Goal: Submit feedback/report problem

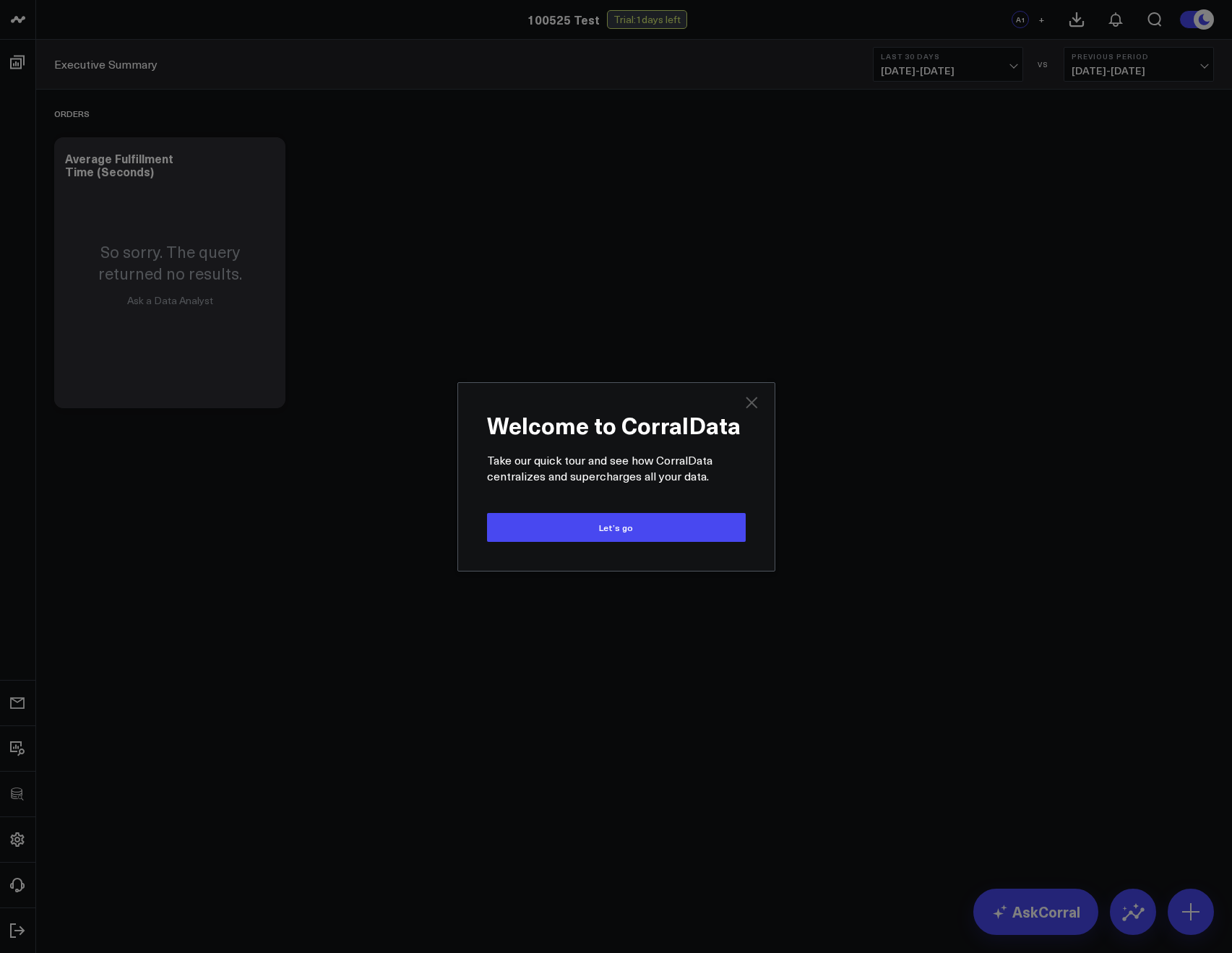
click at [750, 405] on icon "Close" at bounding box center [751, 403] width 17 height 17
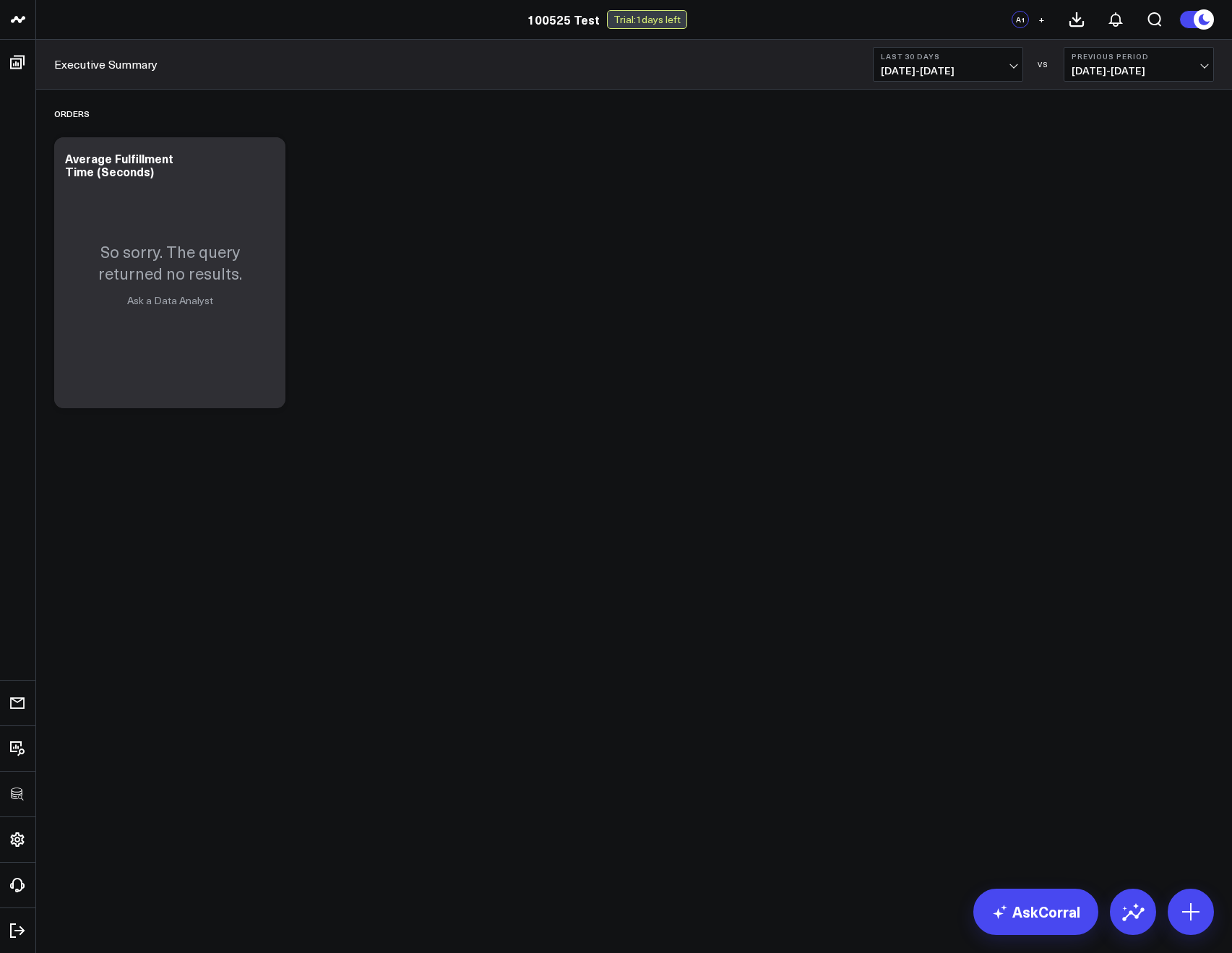
click at [399, 159] on div "Orders Modify via AI Copy link to widget Ask support Remove Create linked copy …" at bounding box center [634, 252] width 1174 height 326
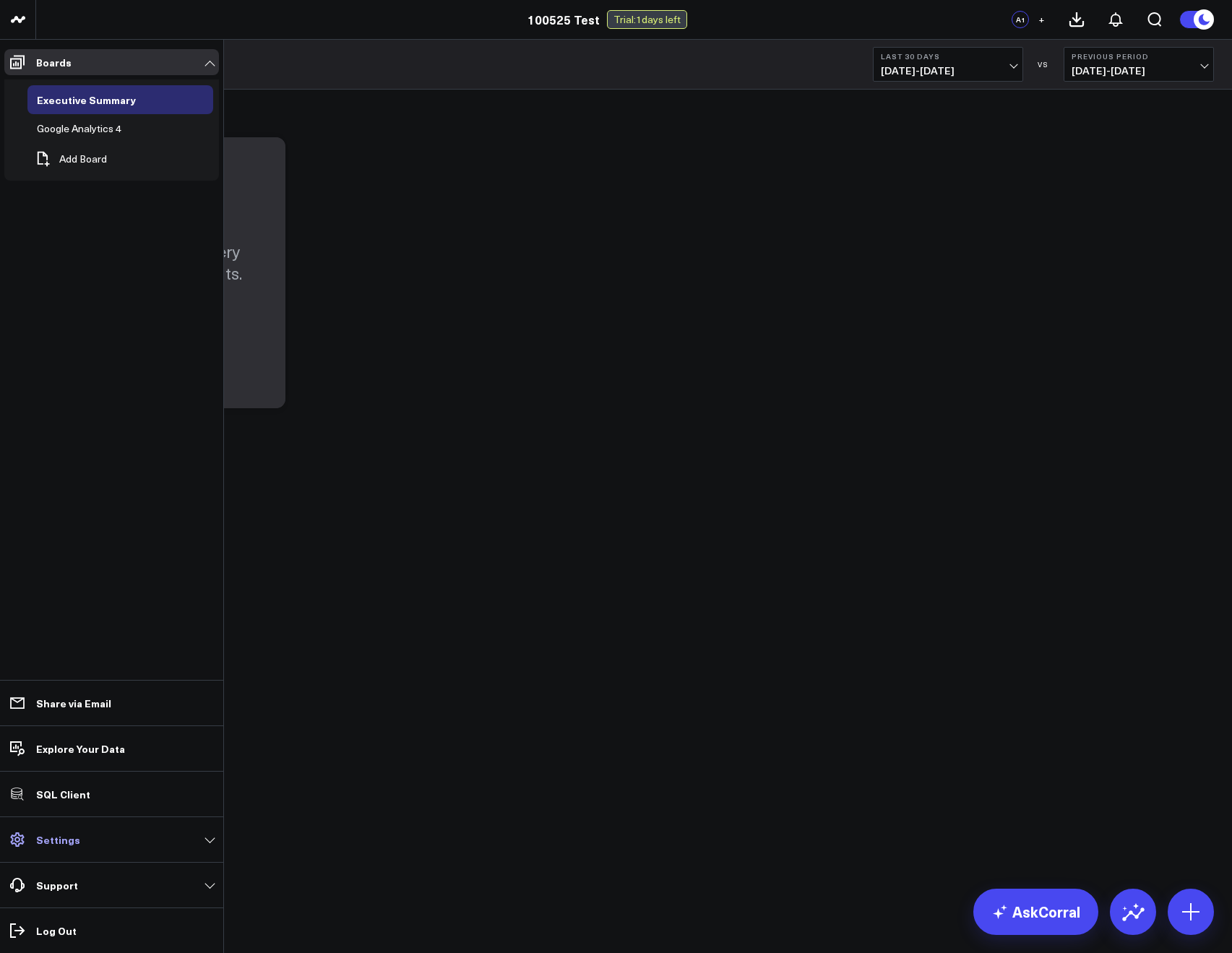
click at [49, 846] on p "Settings" at bounding box center [58, 839] width 44 height 11
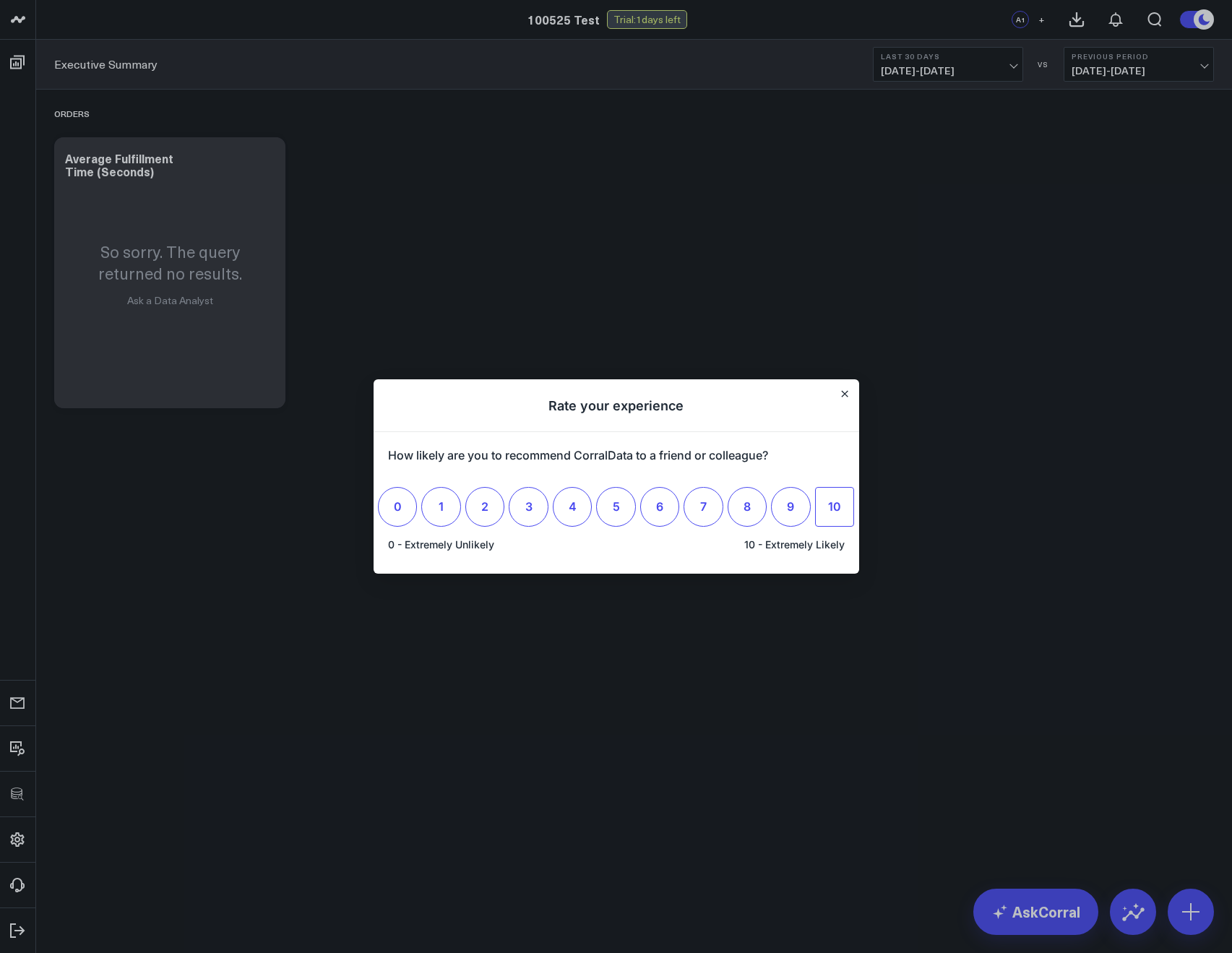
click at [835, 500] on span "10" at bounding box center [834, 507] width 13 height 15
click at [834, 507] on input "10" at bounding box center [834, 507] width 0 height 0
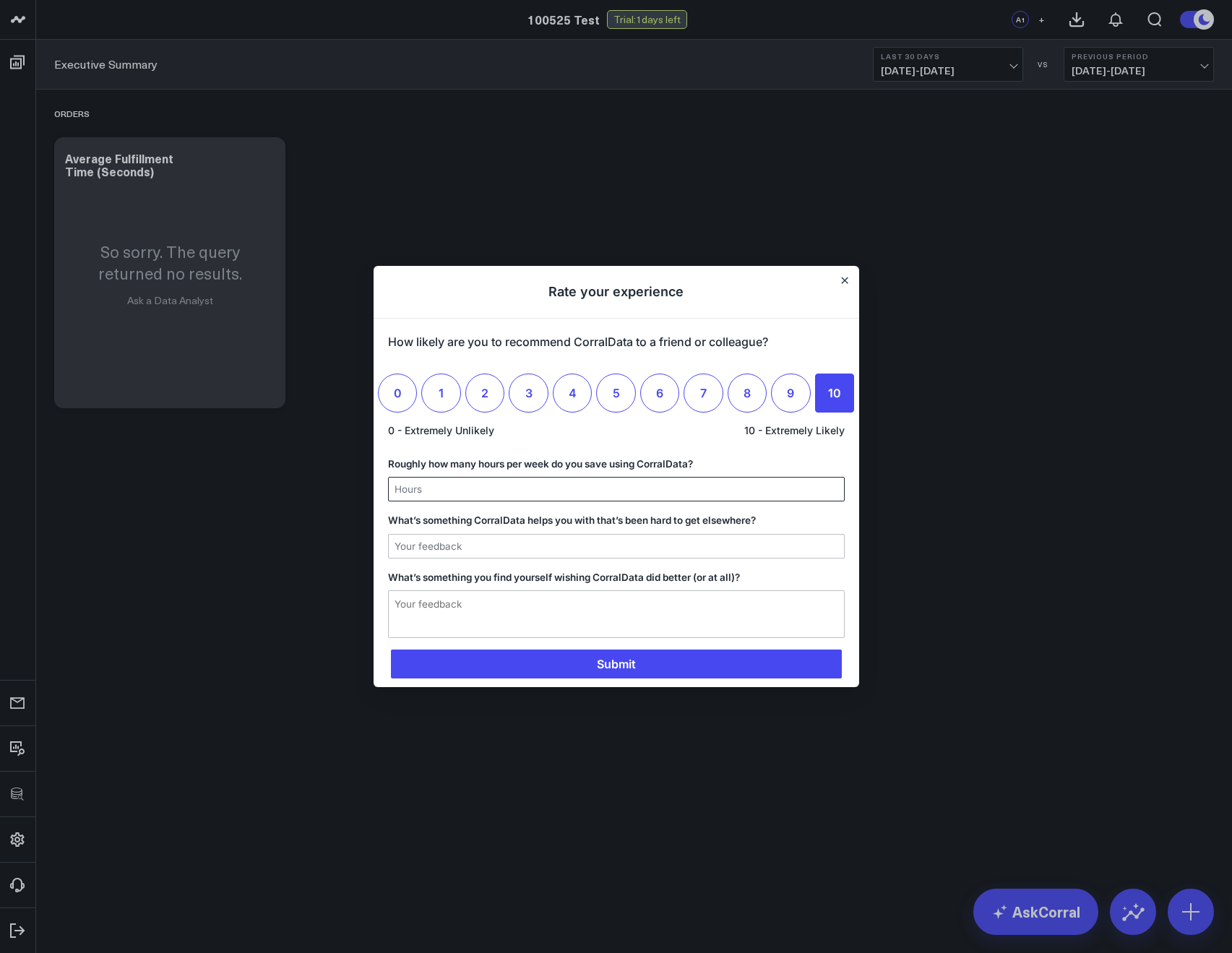
click at [535, 490] on input "Roughly how many hours per week do you save using CorralData?" at bounding box center [616, 489] width 455 height 23
type input "5"
click at [499, 545] on input "What’s something CorralData helps you with that’s been hard to get elsewhere?" at bounding box center [616, 546] width 455 height 23
type input "test"
click at [471, 609] on textarea "What’s something you find yourself wishing CorralData did better (or at all)?" at bounding box center [616, 614] width 455 height 46
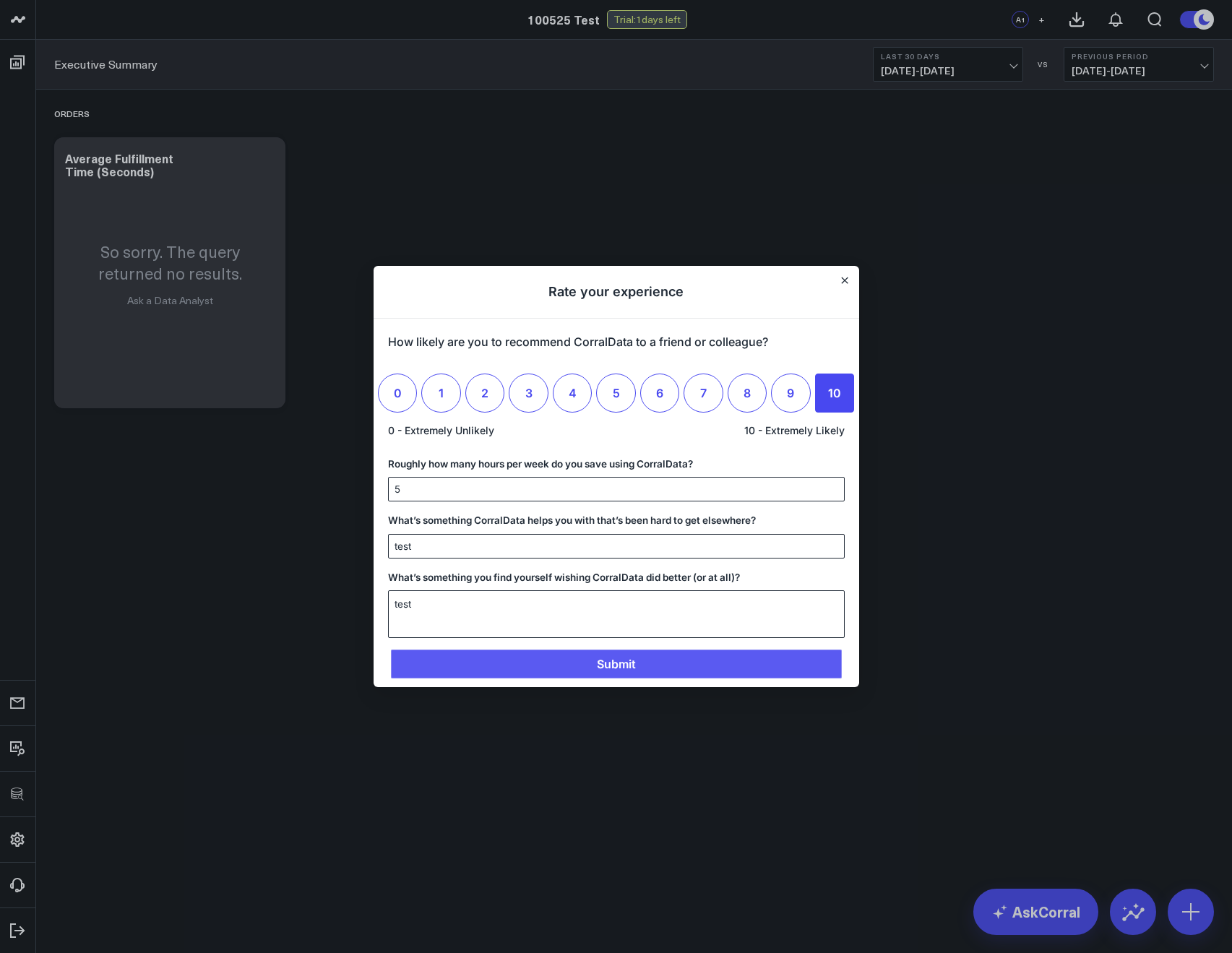
type textarea "test"
click at [440, 660] on span "Submit" at bounding box center [616, 665] width 451 height 29
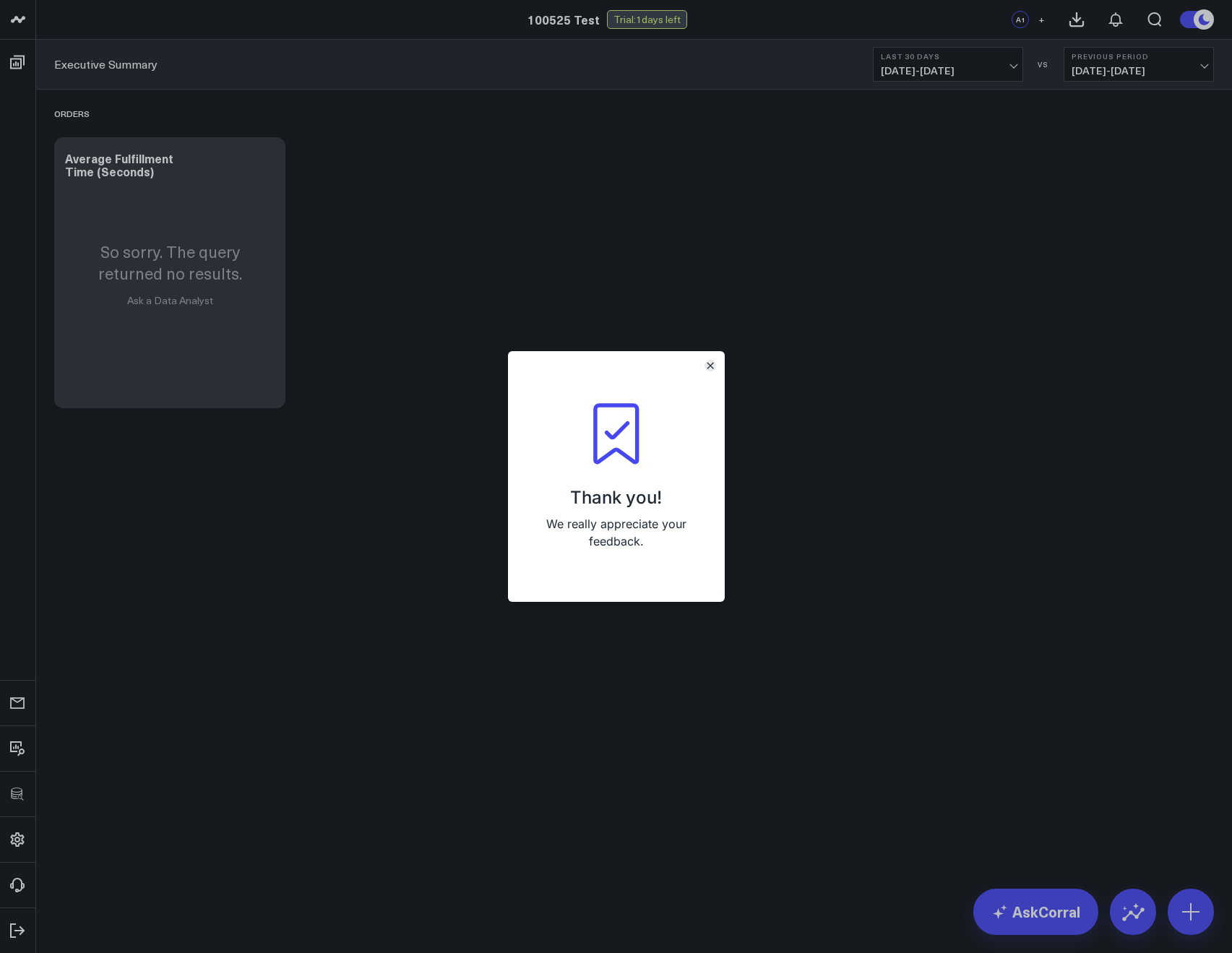
click at [712, 367] on icon "Close" at bounding box center [709, 365] width 6 height 6
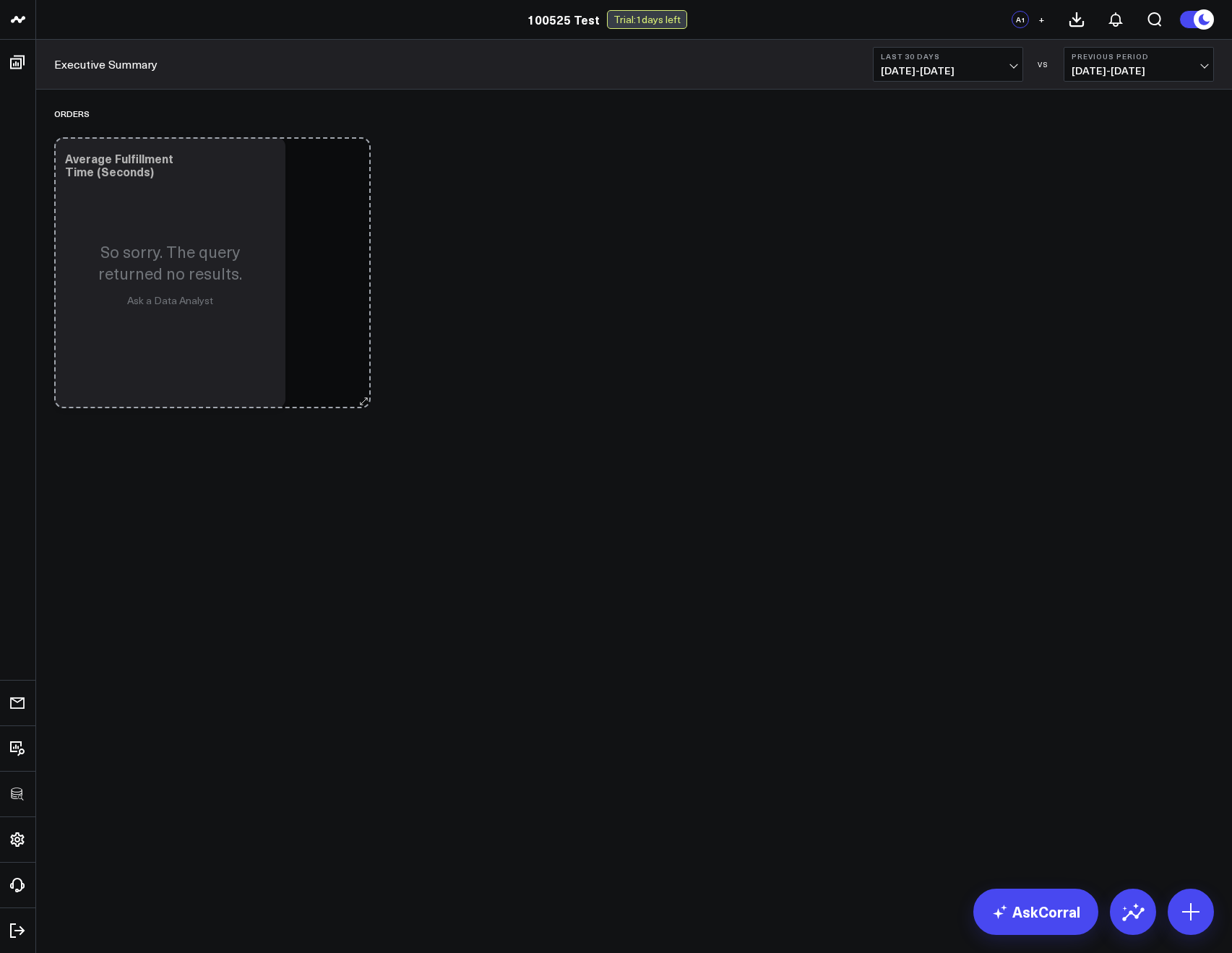
drag, startPoint x: 276, startPoint y: 401, endPoint x: 367, endPoint y: 402, distance: 91.0
click at [367, 402] on div "Orders Modify via AI Copy link to widget Ask support Remove Create linked copy …" at bounding box center [634, 252] width 1174 height 326
drag, startPoint x: 276, startPoint y: 403, endPoint x: 446, endPoint y: 404, distance: 170.0
click at [446, 404] on div "Orders Modify via AI Copy link to widget Ask support Remove Create linked copy …" at bounding box center [634, 252] width 1174 height 326
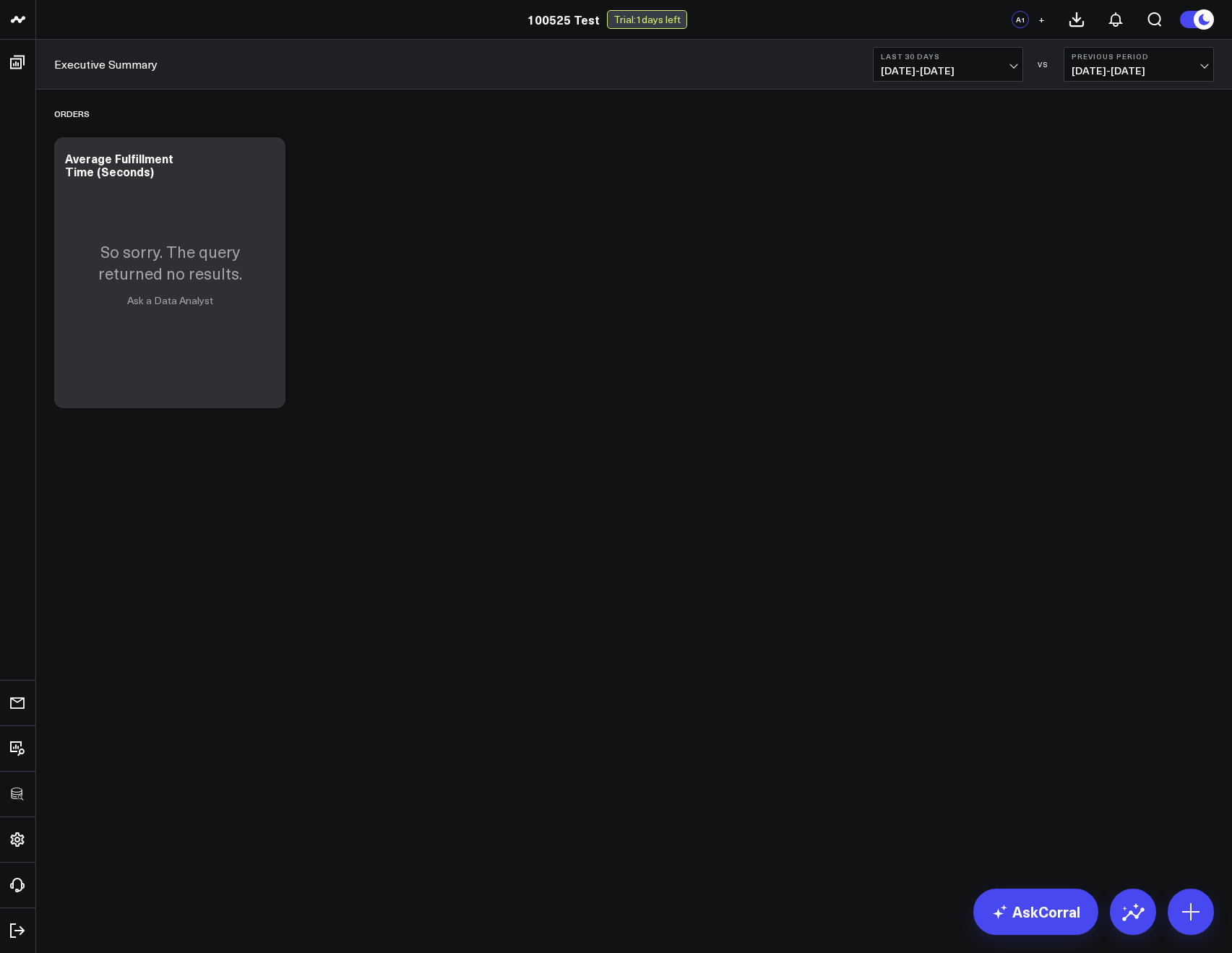
drag, startPoint x: 448, startPoint y: 404, endPoint x: 513, endPoint y: 404, distance: 65.0
click at [513, 404] on div "Orders Modify via AI Copy link to widget Ask support Remove Create linked copy …" at bounding box center [634, 252] width 1174 height 326
click at [274, 392] on div "So sorry. The query returned no results. Ask a Data Analyst" at bounding box center [169, 273] width 231 height 271
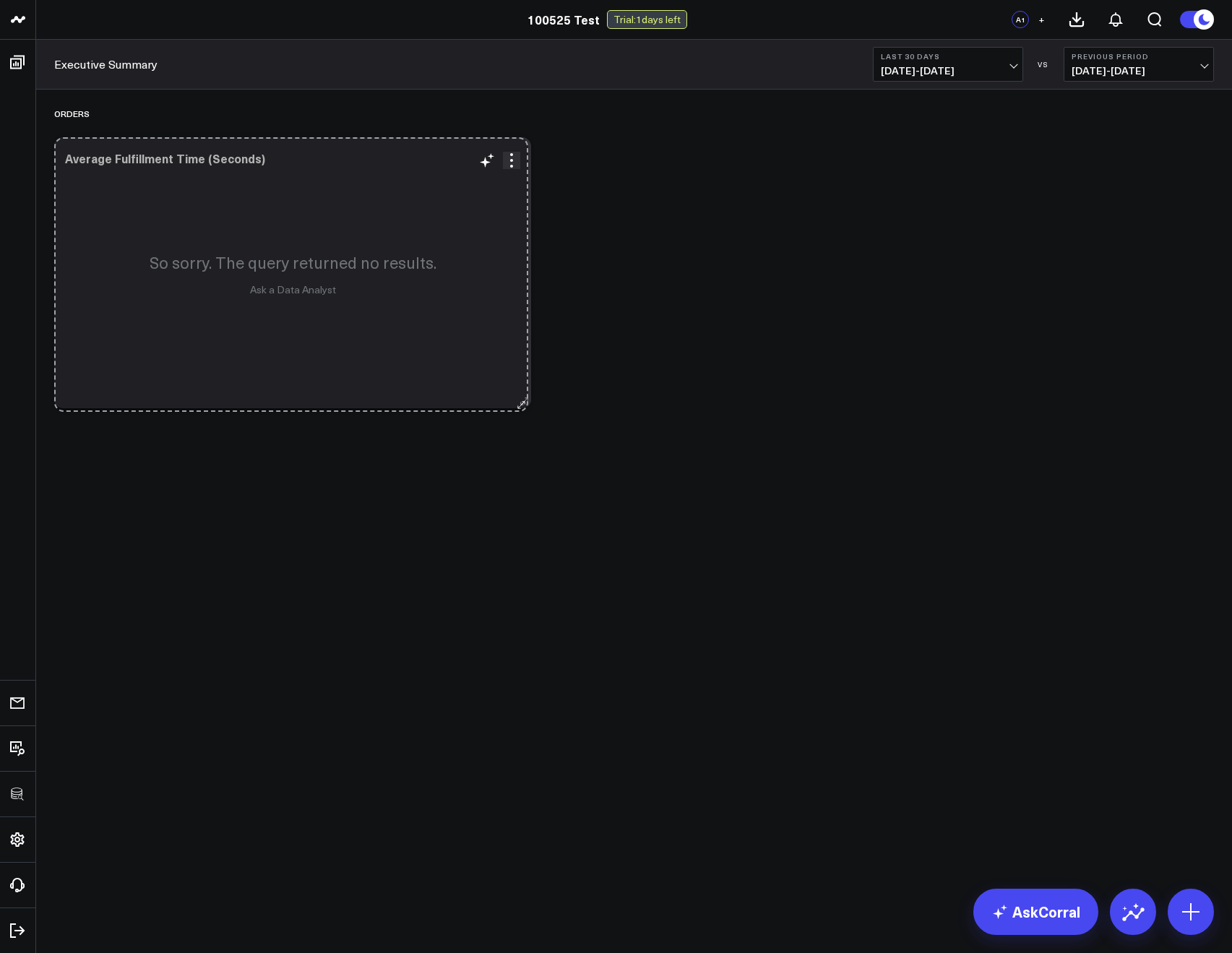
drag, startPoint x: 278, startPoint y: 399, endPoint x: 521, endPoint y: 404, distance: 243.1
click at [521, 404] on icon at bounding box center [524, 401] width 11 height 11
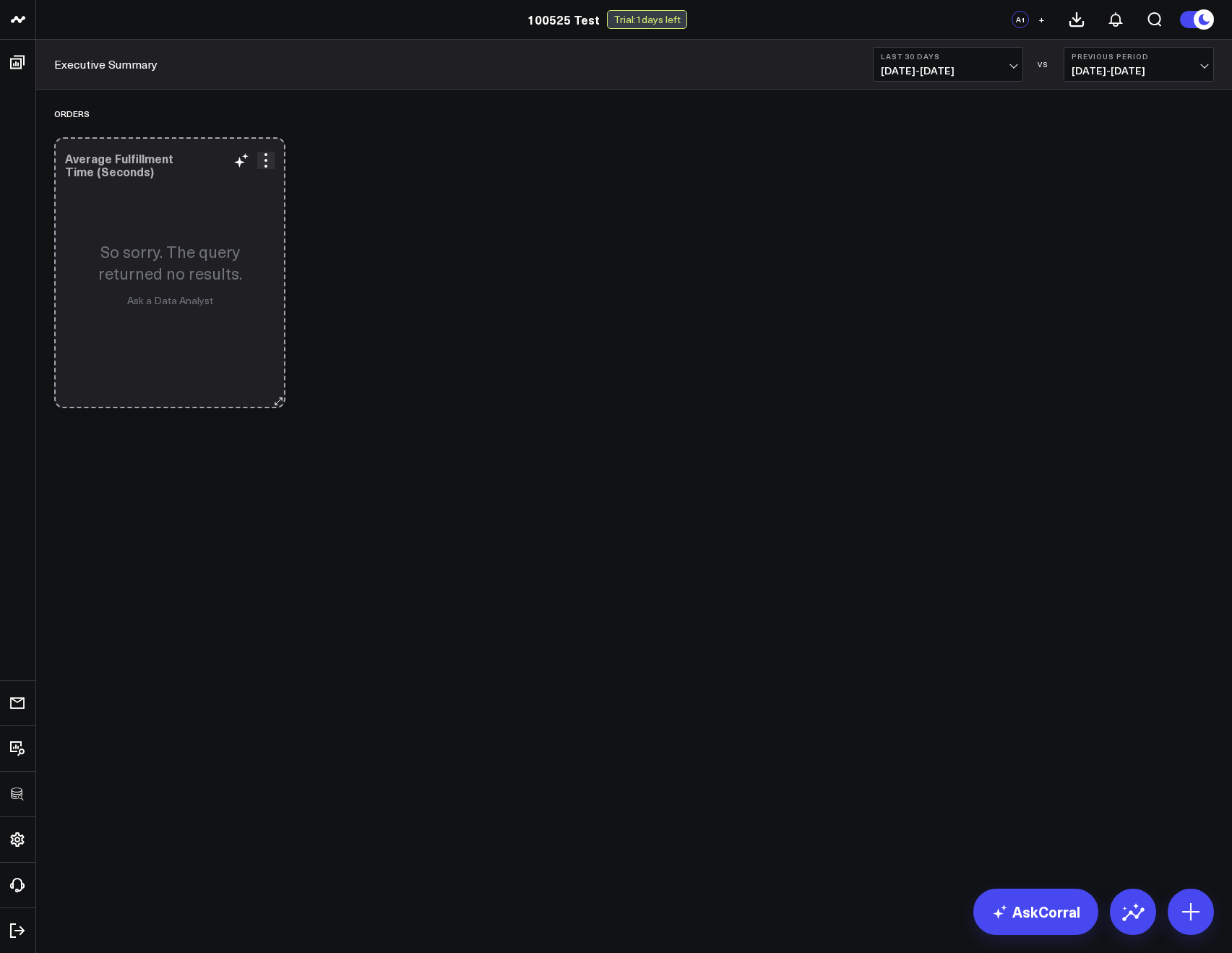
drag, startPoint x: 521, startPoint y: 404, endPoint x: 245, endPoint y: 385, distance: 276.7
click at [245, 385] on div "Average Fulfillment Time (Seconds) So sorry. The query returned no results. Ask…" at bounding box center [169, 273] width 231 height 271
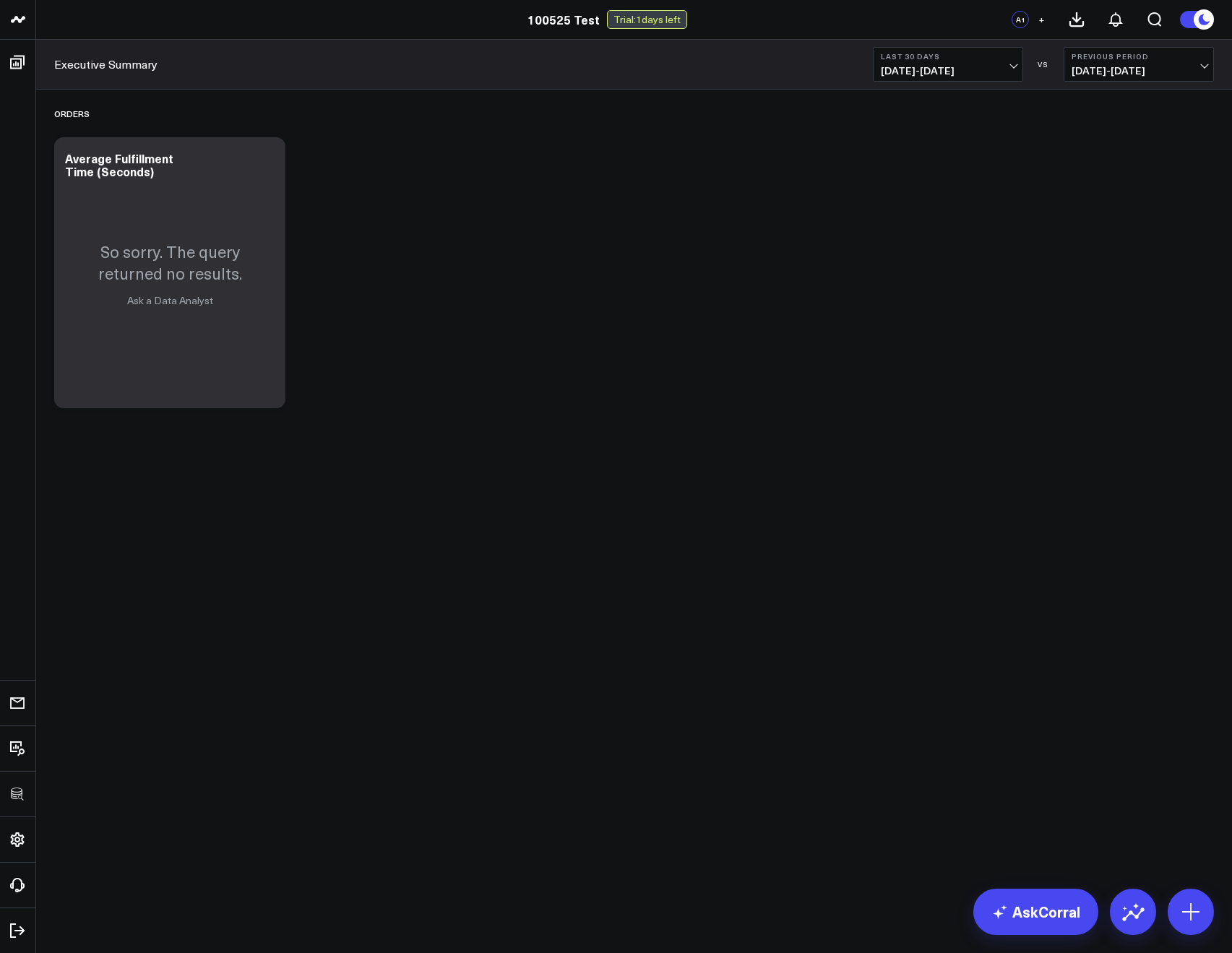
click at [497, 341] on div "Orders Modify via AI Copy link to widget Ask support Remove Create linked copy …" at bounding box center [634, 252] width 1174 height 326
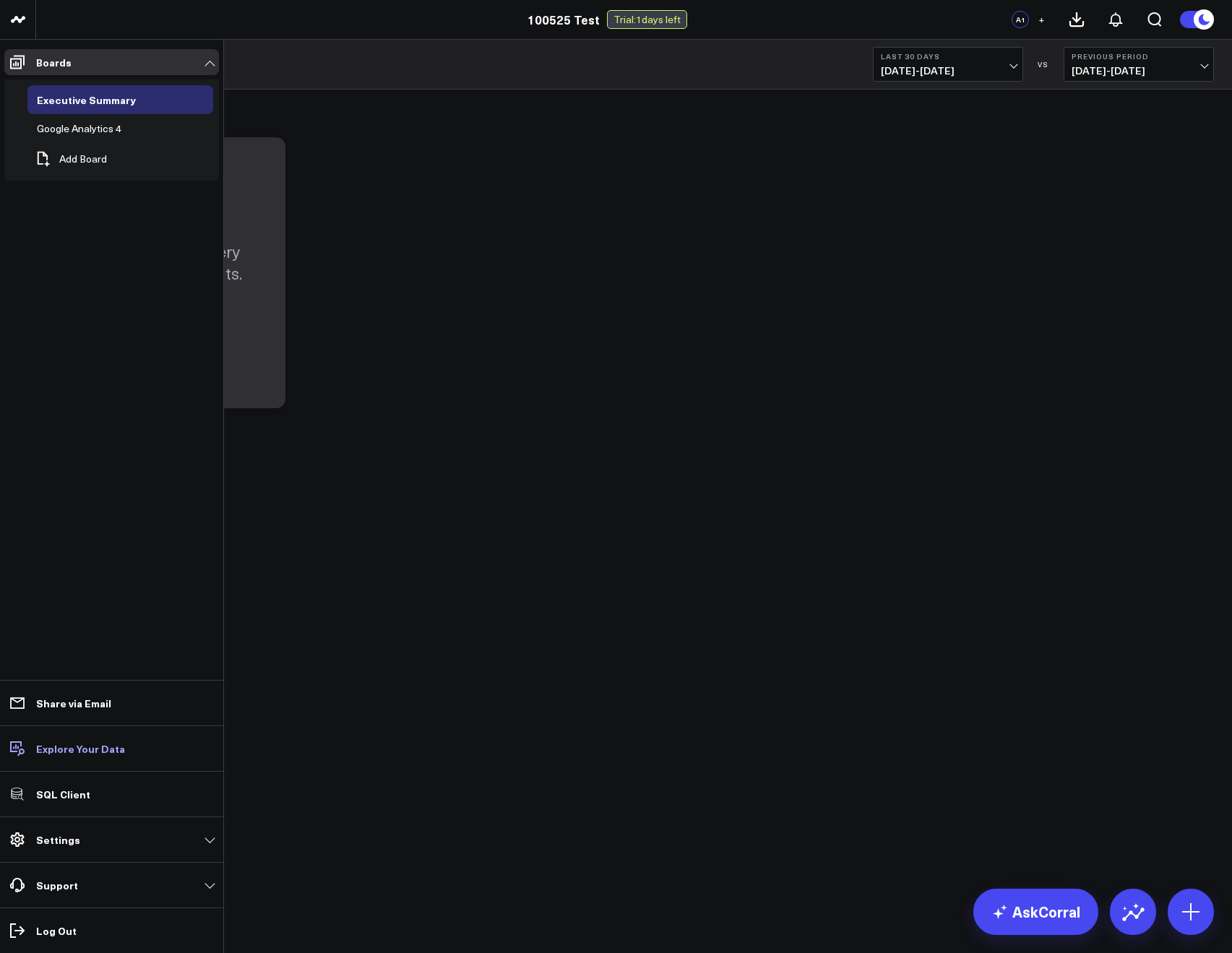
click at [52, 757] on link "Explore Your Data" at bounding box center [112, 749] width 215 height 26
